Goal: Book appointment/travel/reservation

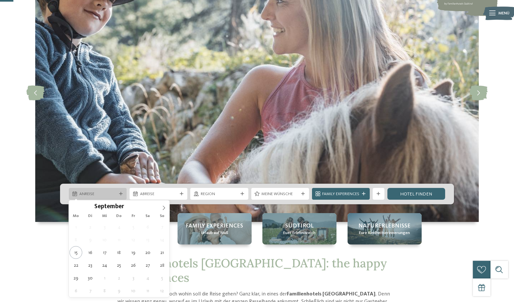
click at [96, 192] on span "Anreise" at bounding box center [97, 194] width 37 height 6
click at [165, 206] on icon at bounding box center [164, 207] width 5 height 5
type input "****"
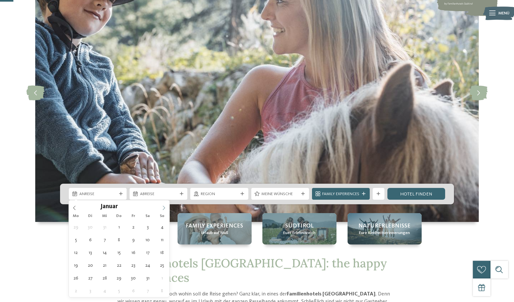
click at [165, 206] on icon at bounding box center [164, 207] width 5 height 5
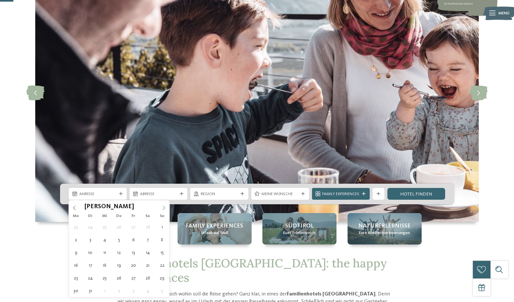
click at [165, 206] on icon at bounding box center [164, 207] width 5 height 5
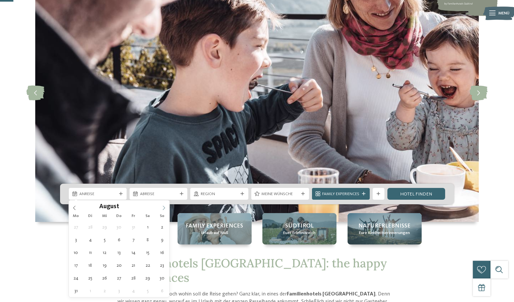
type div "[DATE]"
type input "****"
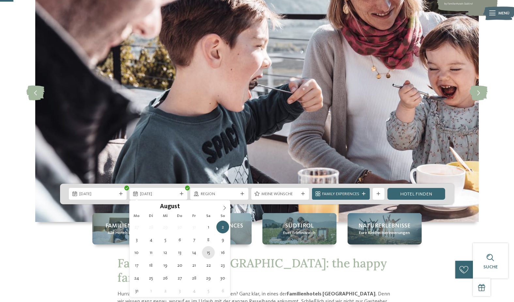
type div "[DATE]"
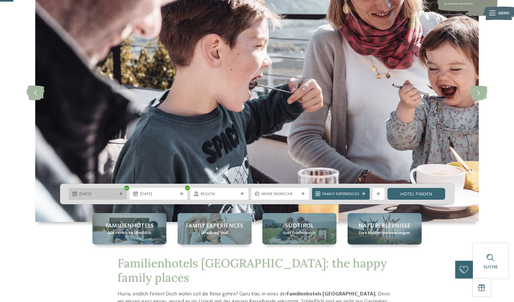
click at [106, 193] on span "[DATE]" at bounding box center [97, 194] width 37 height 6
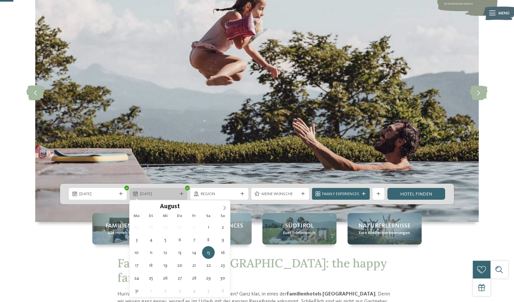
click at [149, 190] on div "[DATE]" at bounding box center [159, 194] width 58 height 12
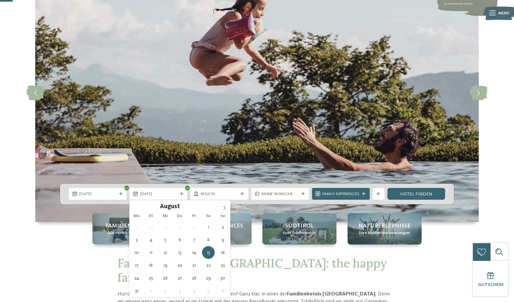
scroll to position [98, 0]
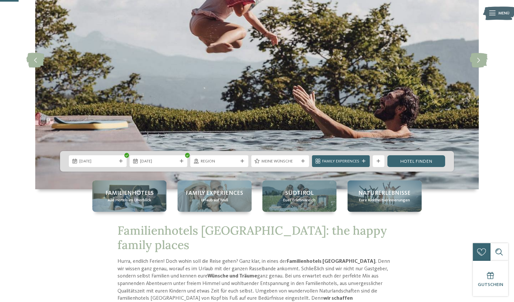
click at [456, 207] on div "Familienhotels Alle Hotels im Überblick Family Experiences Urlaub auf Maß [GEOG…" at bounding box center [257, 195] width 400 height 31
click at [273, 163] on span "Meine Wünsche" at bounding box center [280, 161] width 37 height 6
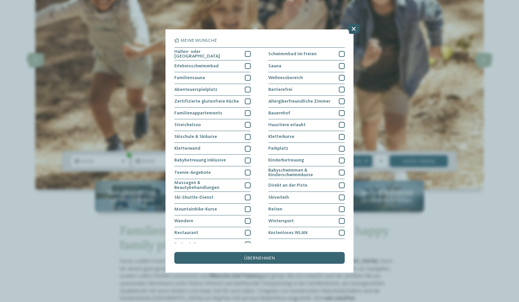
click at [356, 28] on icon at bounding box center [353, 29] width 13 height 10
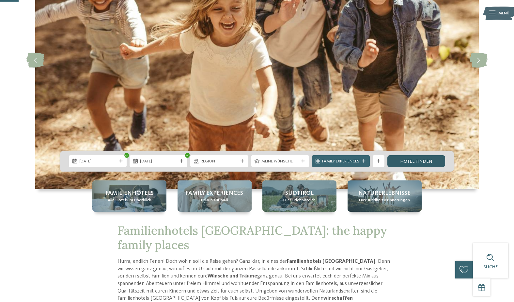
click at [408, 158] on link "Hotel finden" at bounding box center [417, 161] width 58 height 12
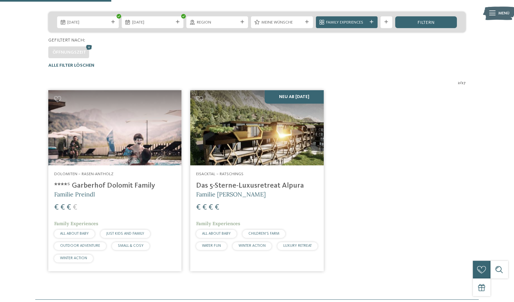
scroll to position [33, 0]
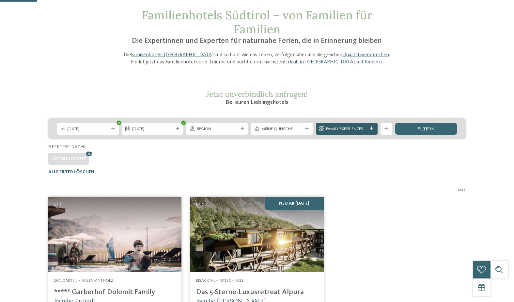
click at [328, 131] on span "Family Experiences" at bounding box center [346, 129] width 41 height 6
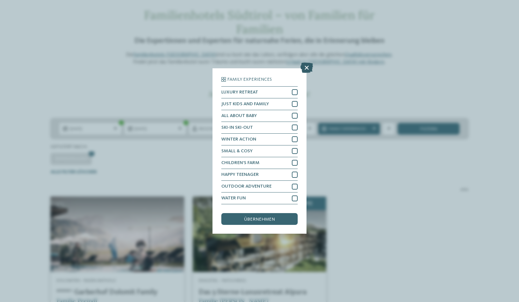
click at [307, 67] on icon at bounding box center [306, 67] width 13 height 10
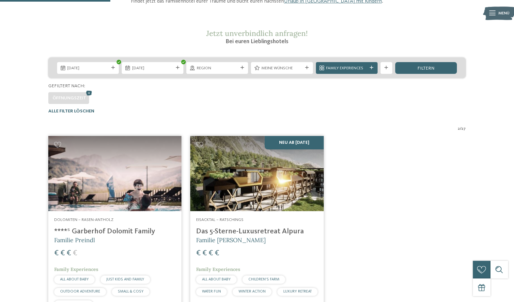
scroll to position [98, 0]
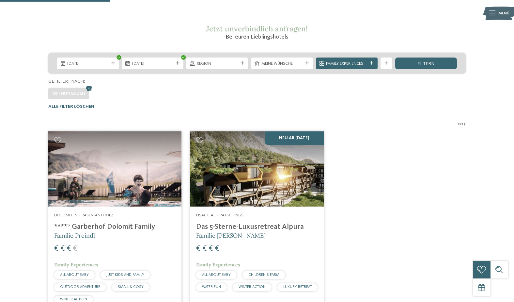
click at [116, 226] on h4 "****ˢ Garberhof Dolomit Family" at bounding box center [114, 226] width 121 height 9
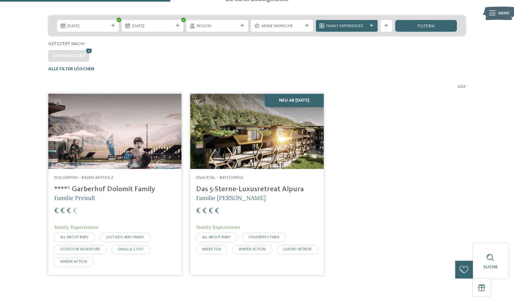
scroll to position [229, 0]
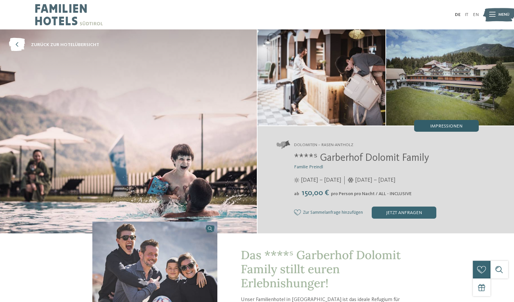
click at [446, 125] on span "Impressionen" at bounding box center [446, 126] width 32 height 5
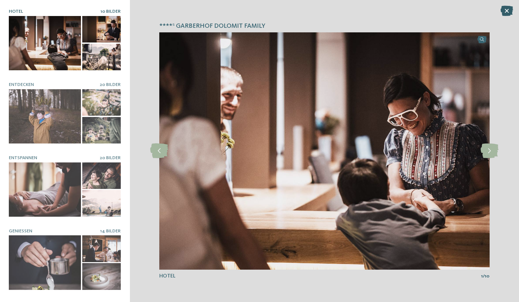
click at [503, 8] on icon at bounding box center [507, 11] width 13 height 10
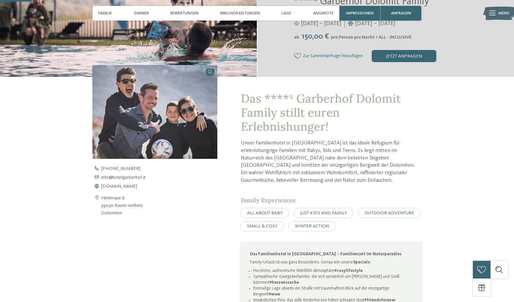
scroll to position [163, 0]
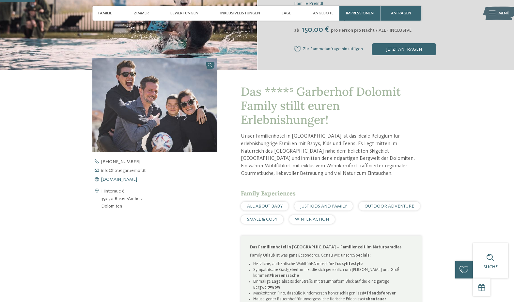
click at [116, 180] on span "www.hotelgarberhof.it" at bounding box center [119, 179] width 36 height 5
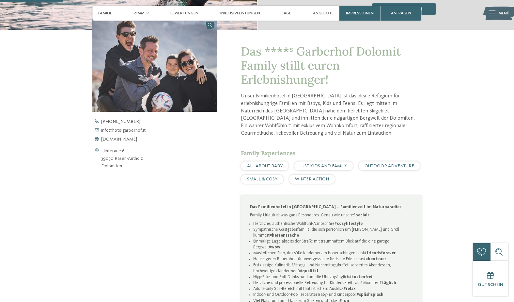
scroll to position [98, 0]
